Goal: Information Seeking & Learning: Learn about a topic

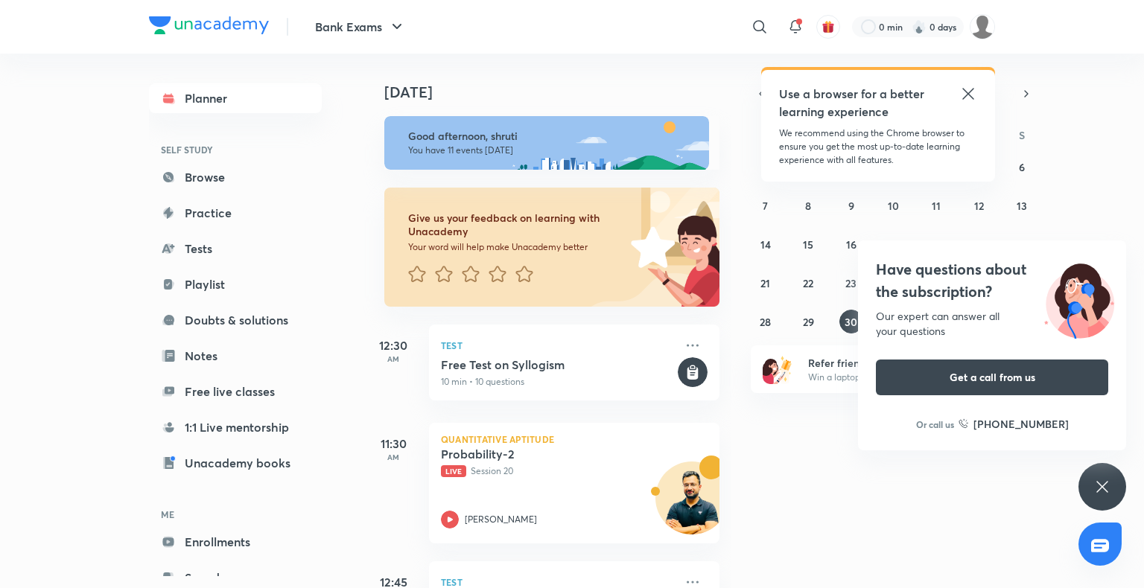
click at [1085, 475] on div "Have questions about the subscription? Our expert can answer all your questions…" at bounding box center [1102, 487] width 48 height 48
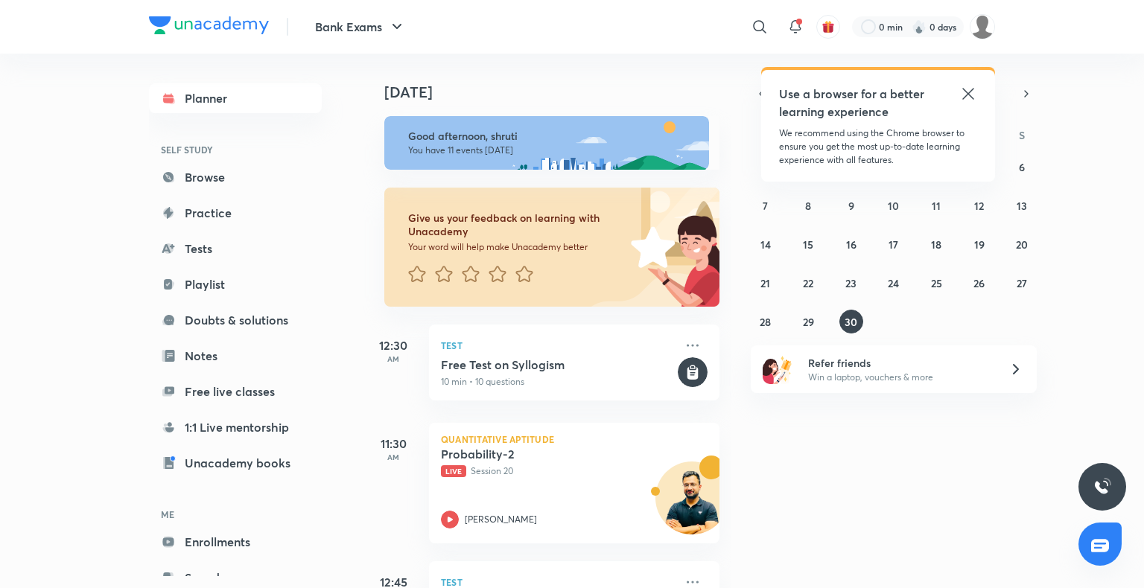
click at [966, 89] on icon at bounding box center [968, 94] width 18 height 18
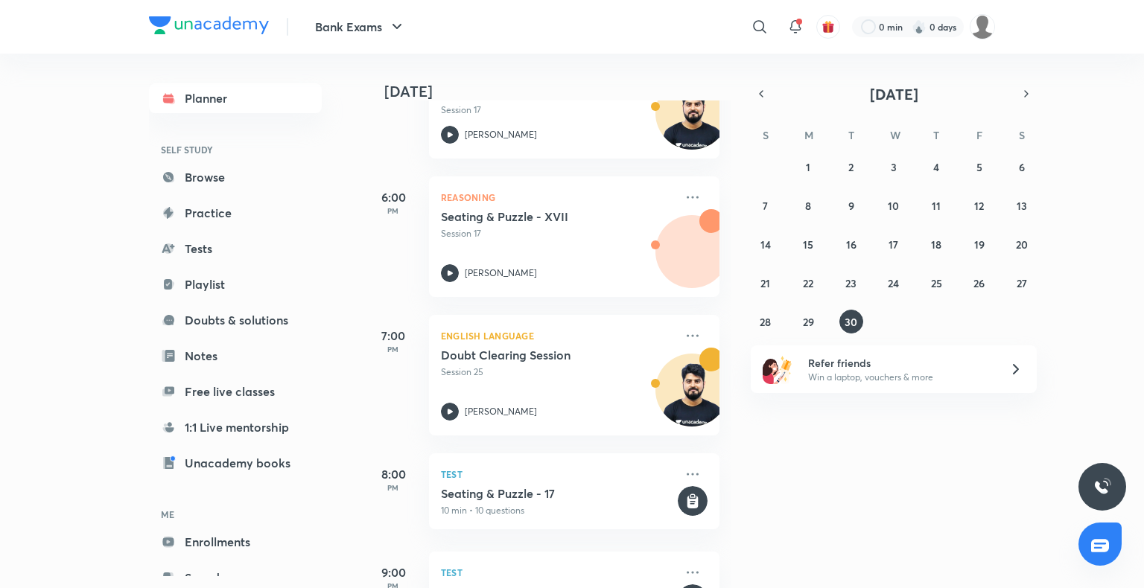
scroll to position [1063, 0]
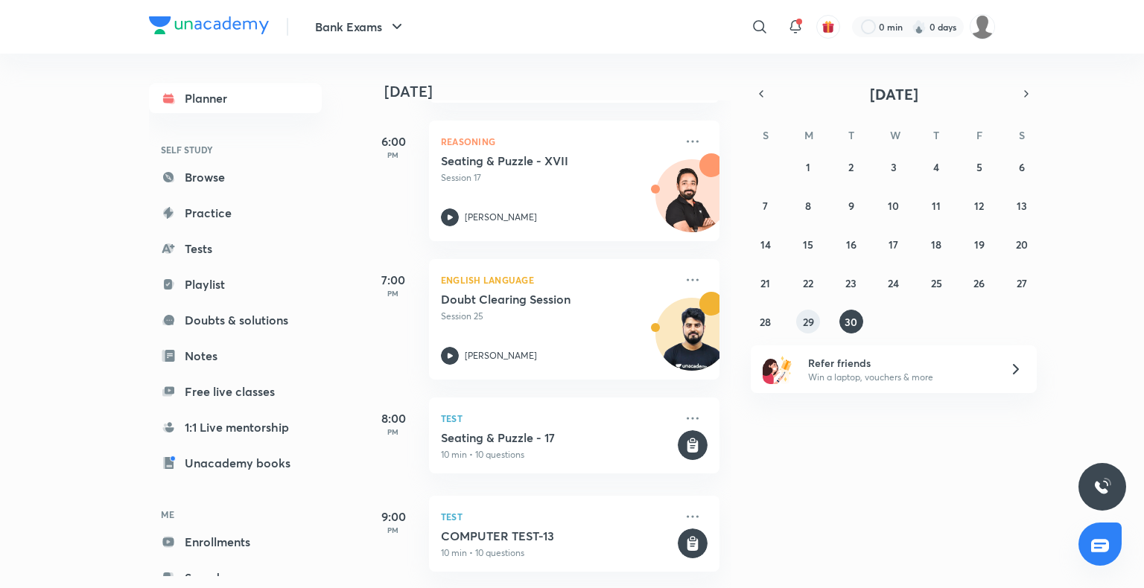
click at [810, 322] on abbr "29" at bounding box center [808, 322] width 11 height 14
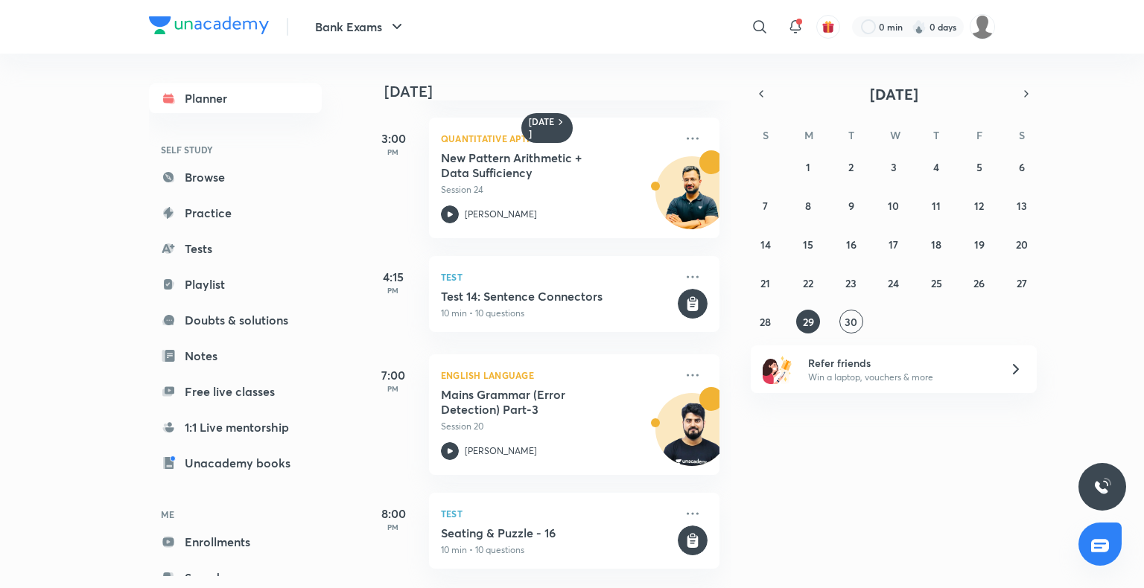
scroll to position [955, 0]
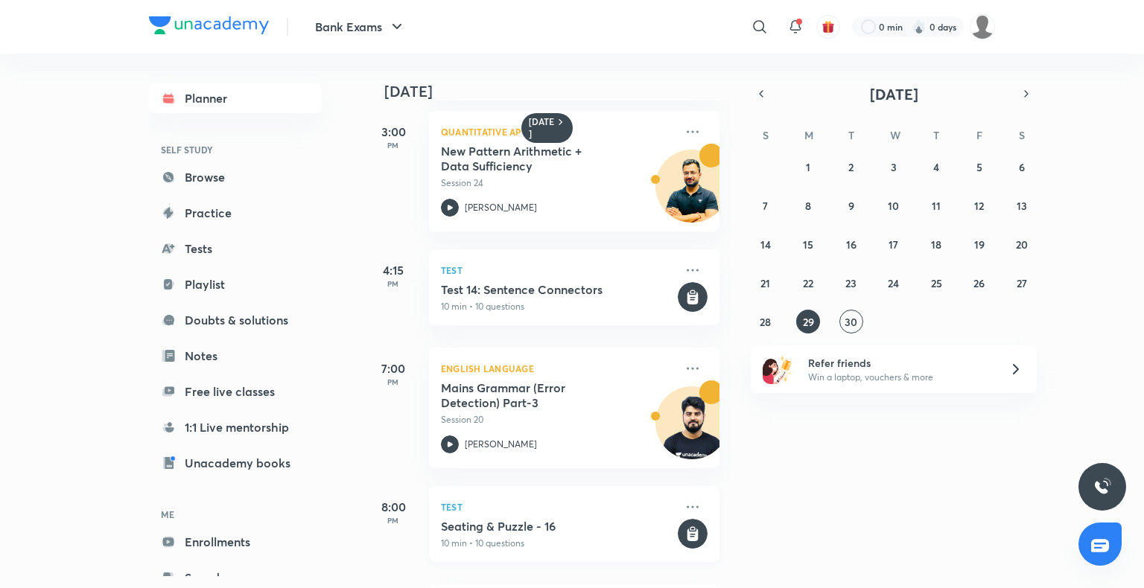
click at [687, 541] on icon at bounding box center [692, 535] width 11 height 13
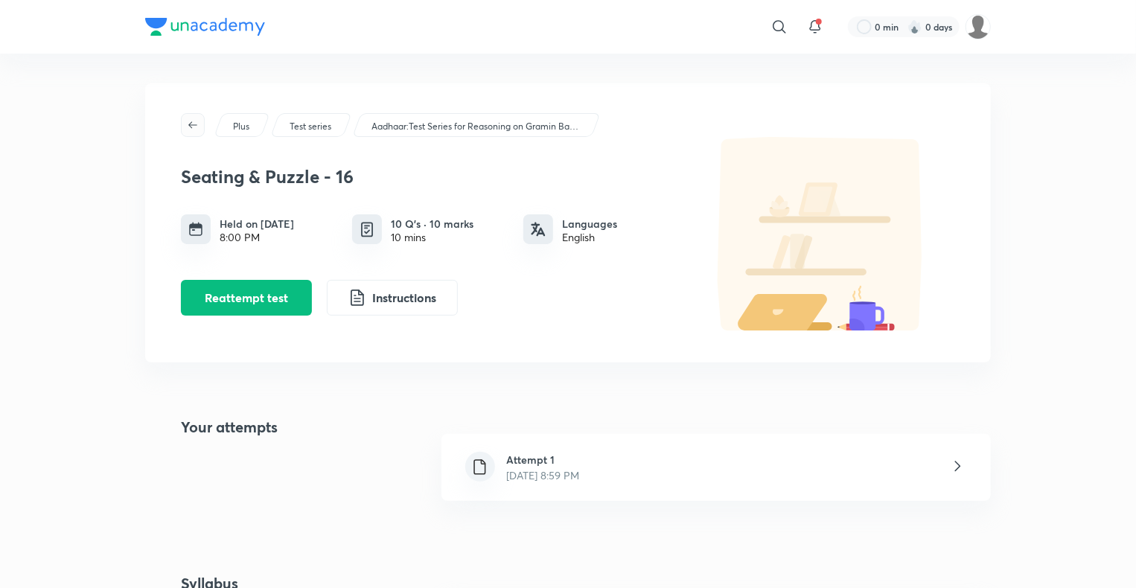
click at [193, 117] on button "button" at bounding box center [193, 125] width 24 height 24
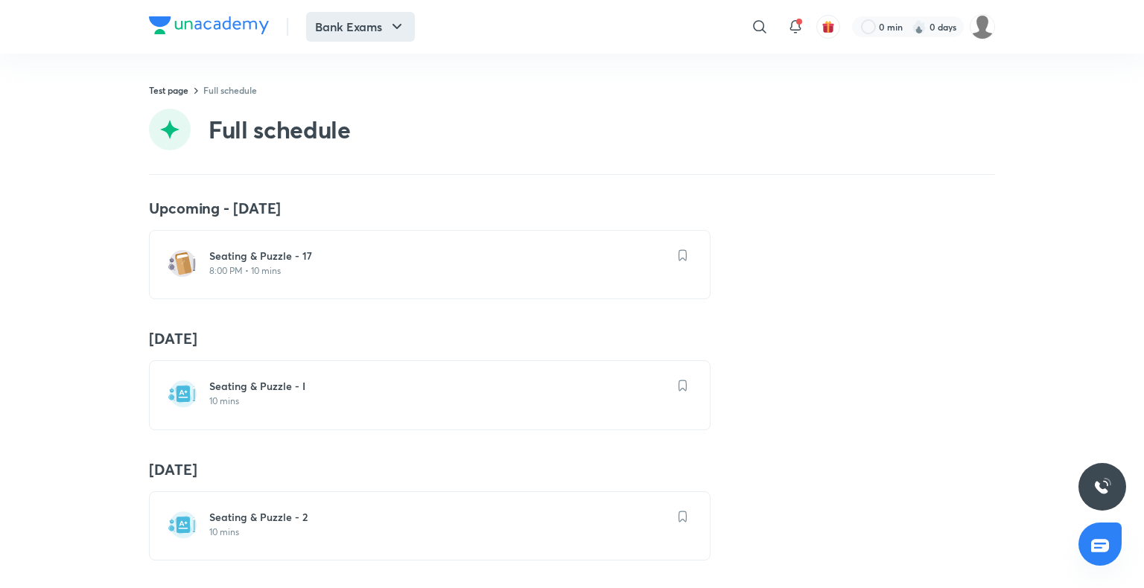
click at [400, 13] on button "Bank Exams" at bounding box center [360, 27] width 109 height 30
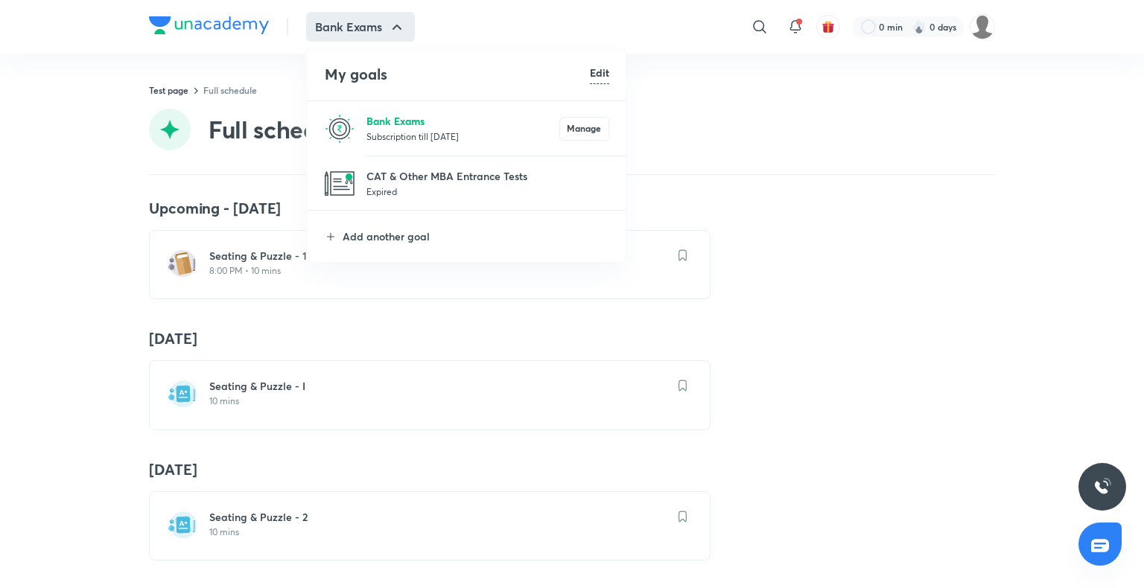
click at [387, 121] on p "Bank Exams" at bounding box center [462, 121] width 193 height 16
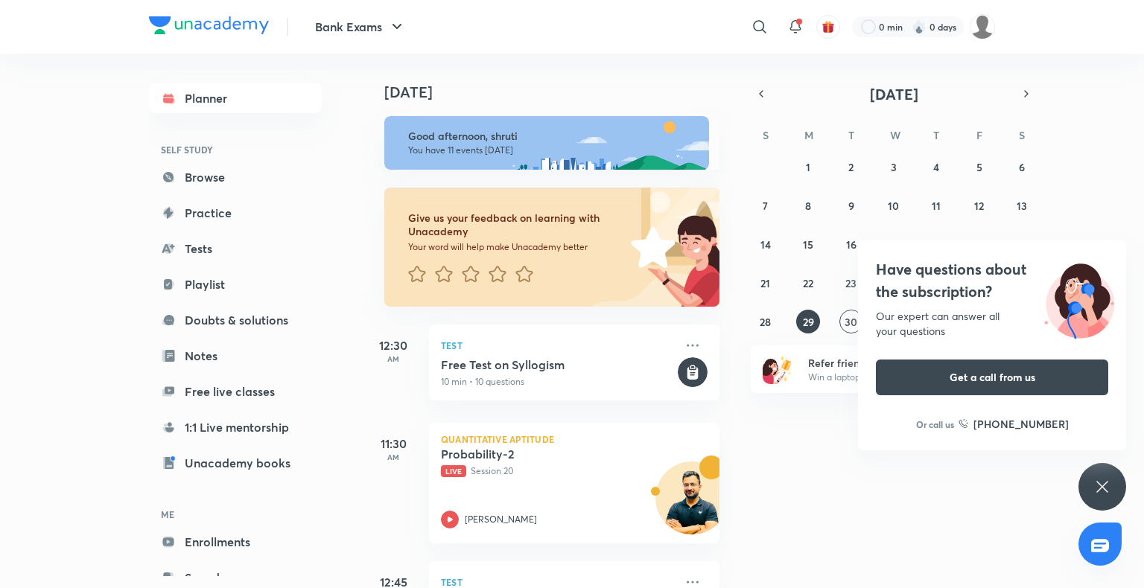
click at [1105, 488] on icon at bounding box center [1102, 487] width 18 height 18
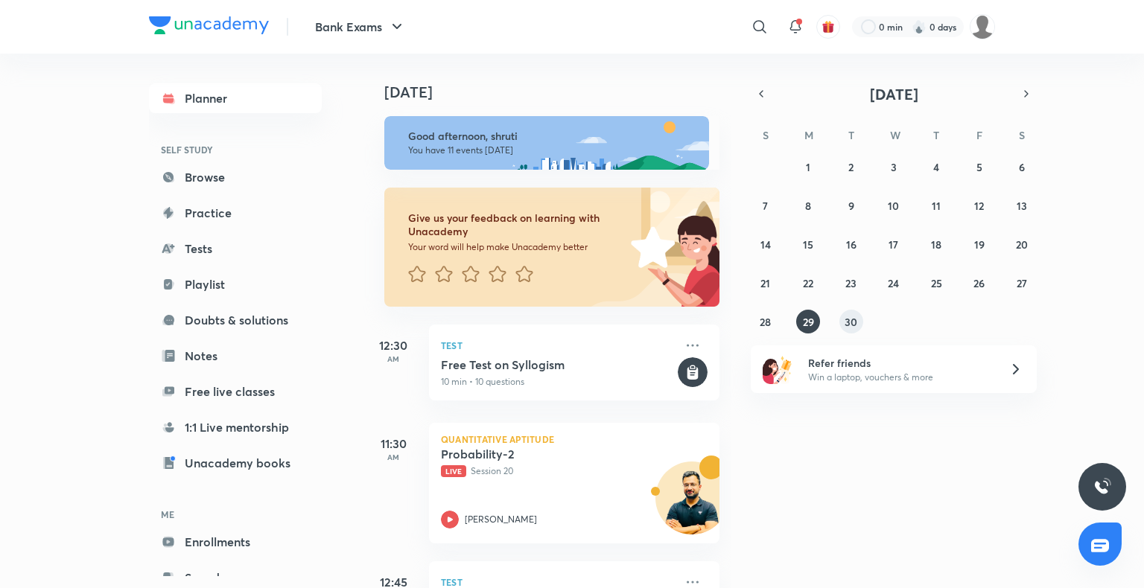
click at [850, 323] on abbr "30" at bounding box center [850, 322] width 13 height 14
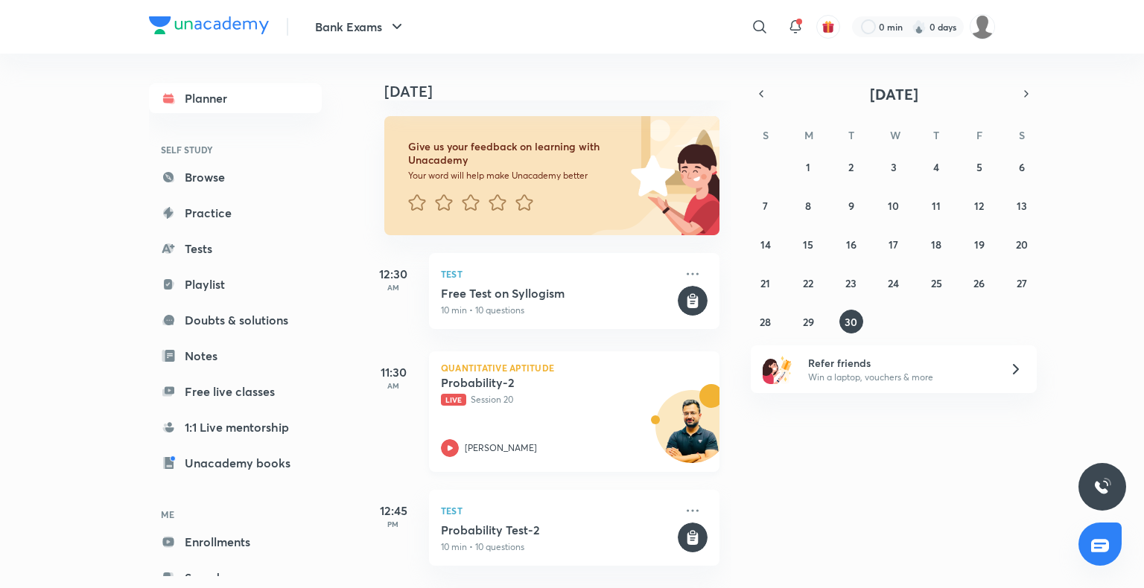
scroll to position [71, 0]
click at [685, 269] on icon at bounding box center [693, 274] width 18 height 18
click at [643, 381] on div "Probability-2 Live Session 20" at bounding box center [558, 390] width 234 height 31
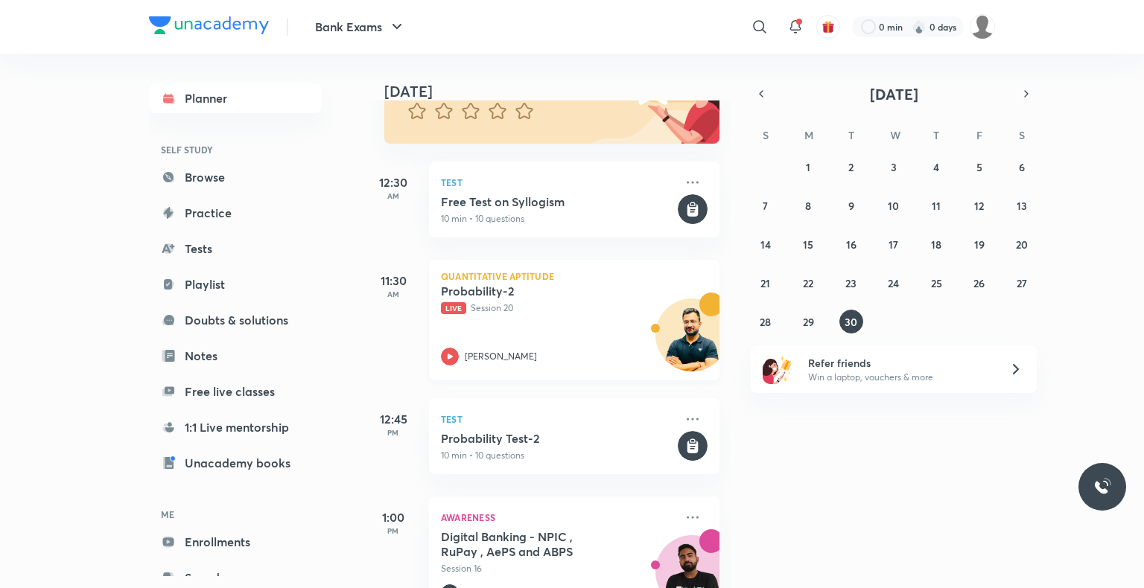
scroll to position [201, 0]
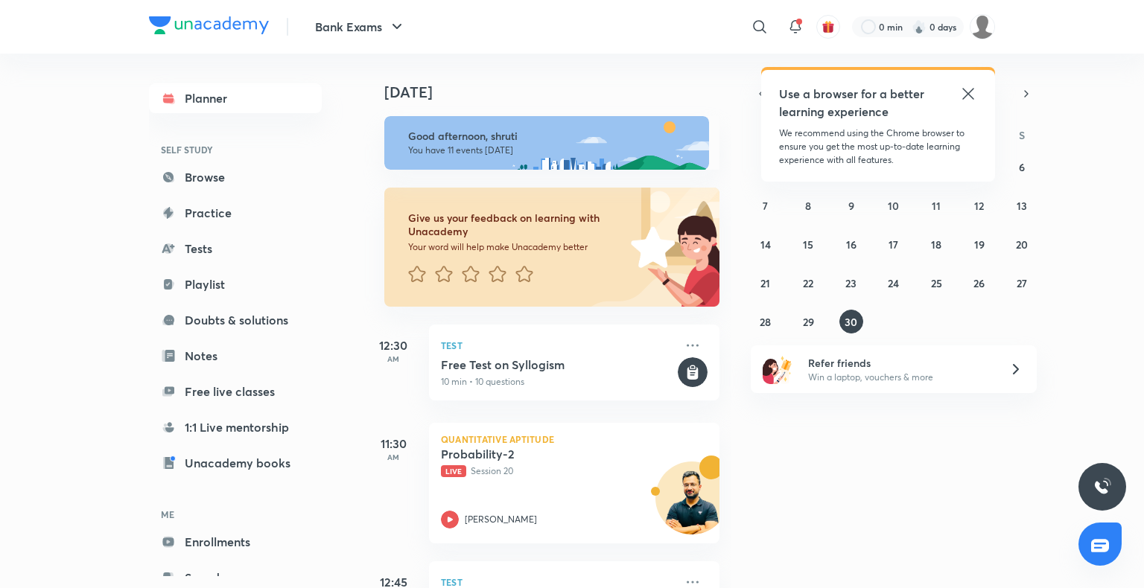
click at [966, 97] on icon at bounding box center [968, 94] width 18 height 18
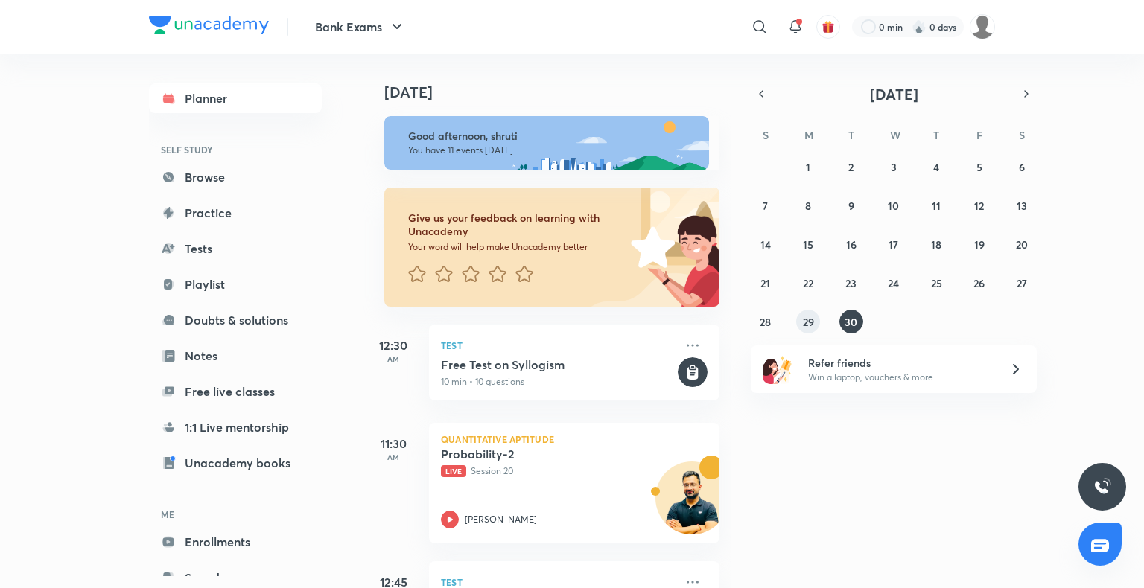
click at [813, 318] on abbr "29" at bounding box center [808, 322] width 11 height 14
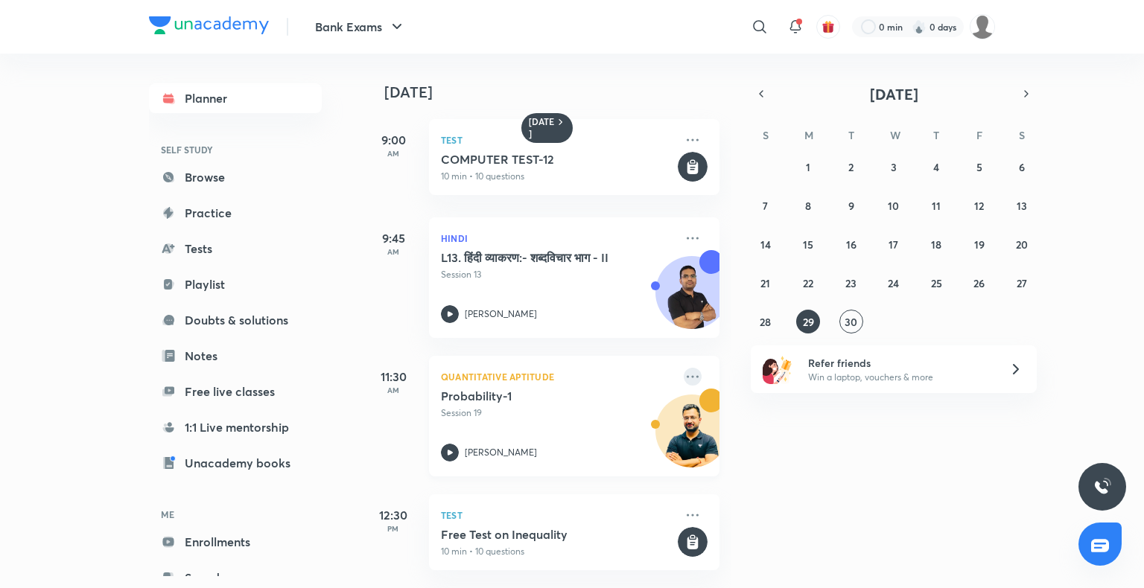
click at [687, 377] on icon at bounding box center [693, 376] width 12 height 2
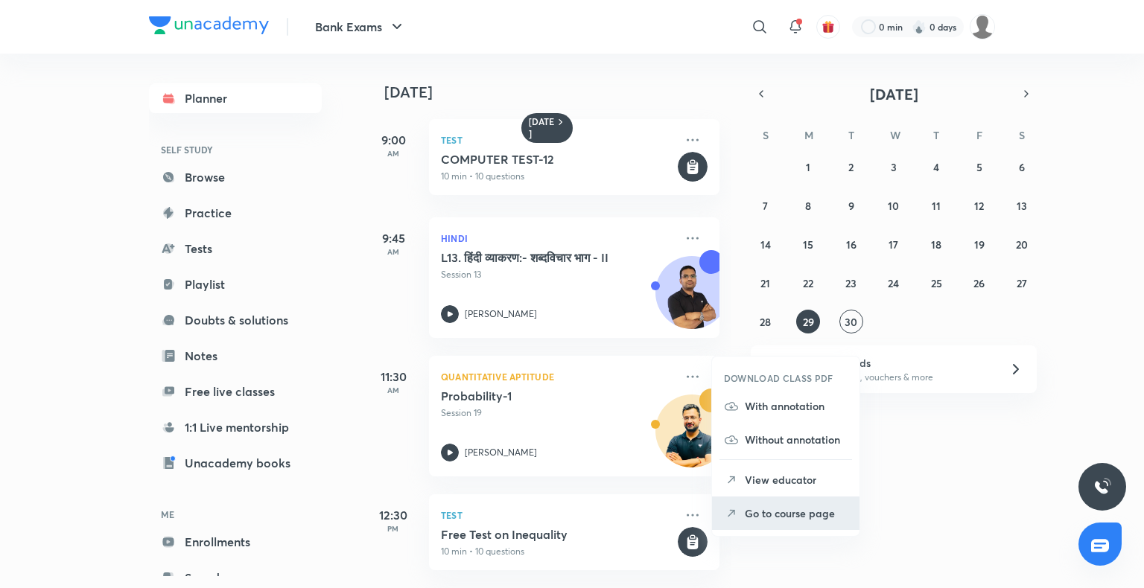
click at [760, 515] on p "Go to course page" at bounding box center [796, 514] width 103 height 16
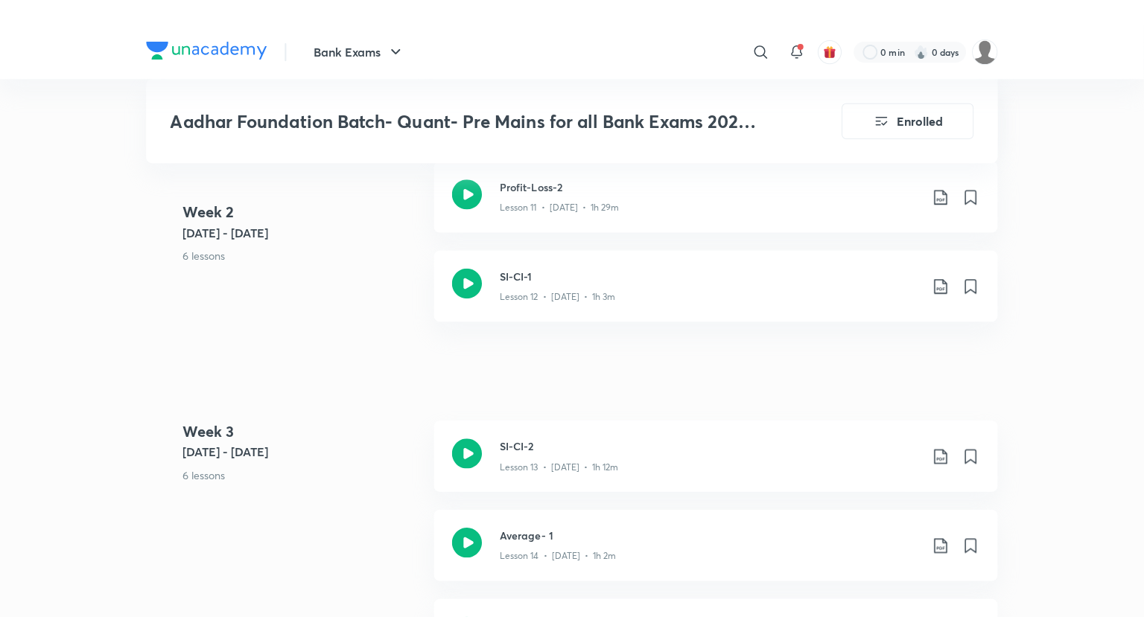
scroll to position [1513, 0]
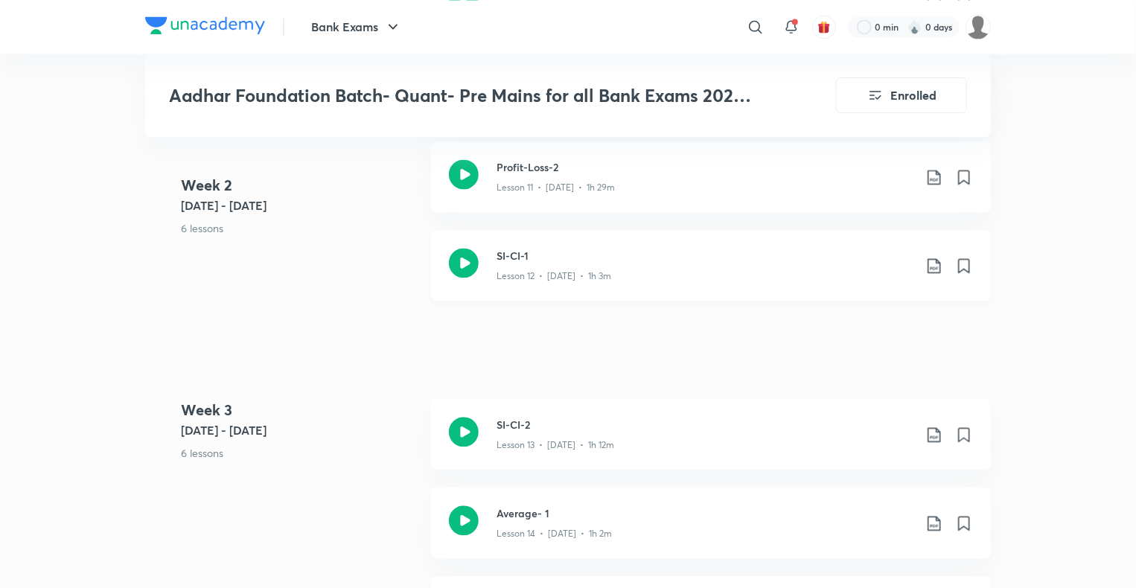
click at [462, 261] on icon at bounding box center [464, 263] width 30 height 30
